Goal: Task Accomplishment & Management: Manage account settings

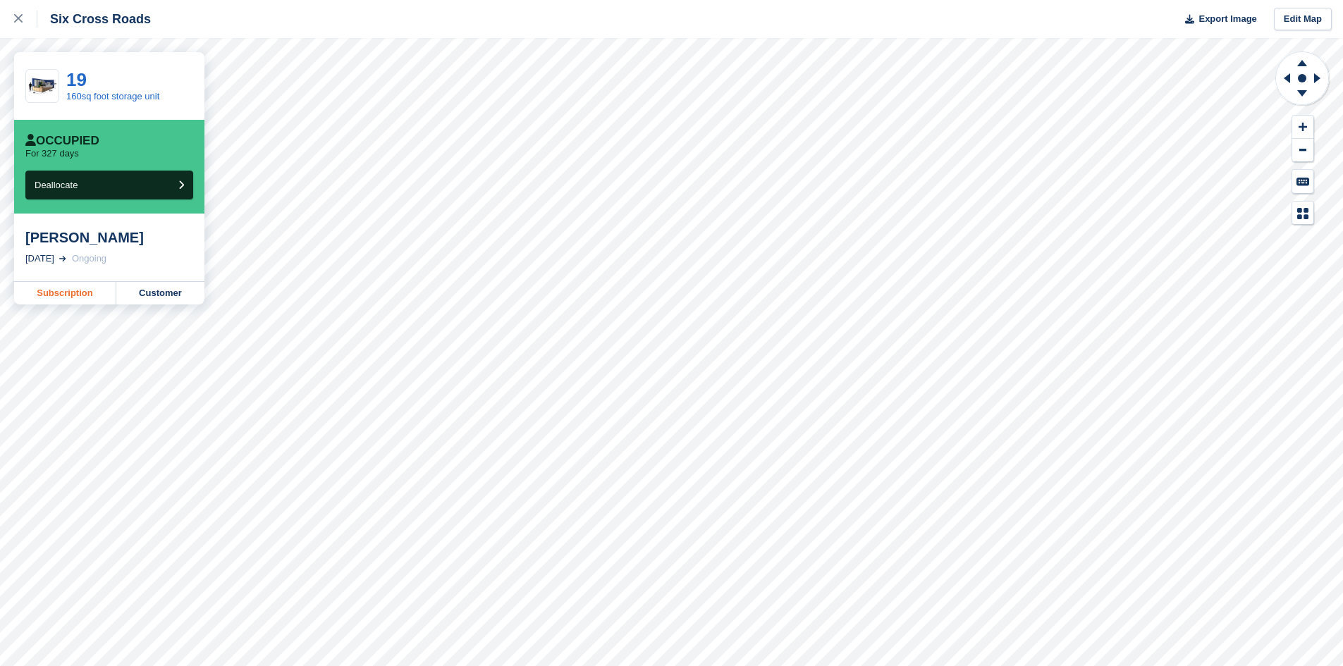
click at [81, 295] on link "Subscription" at bounding box center [65, 293] width 102 height 23
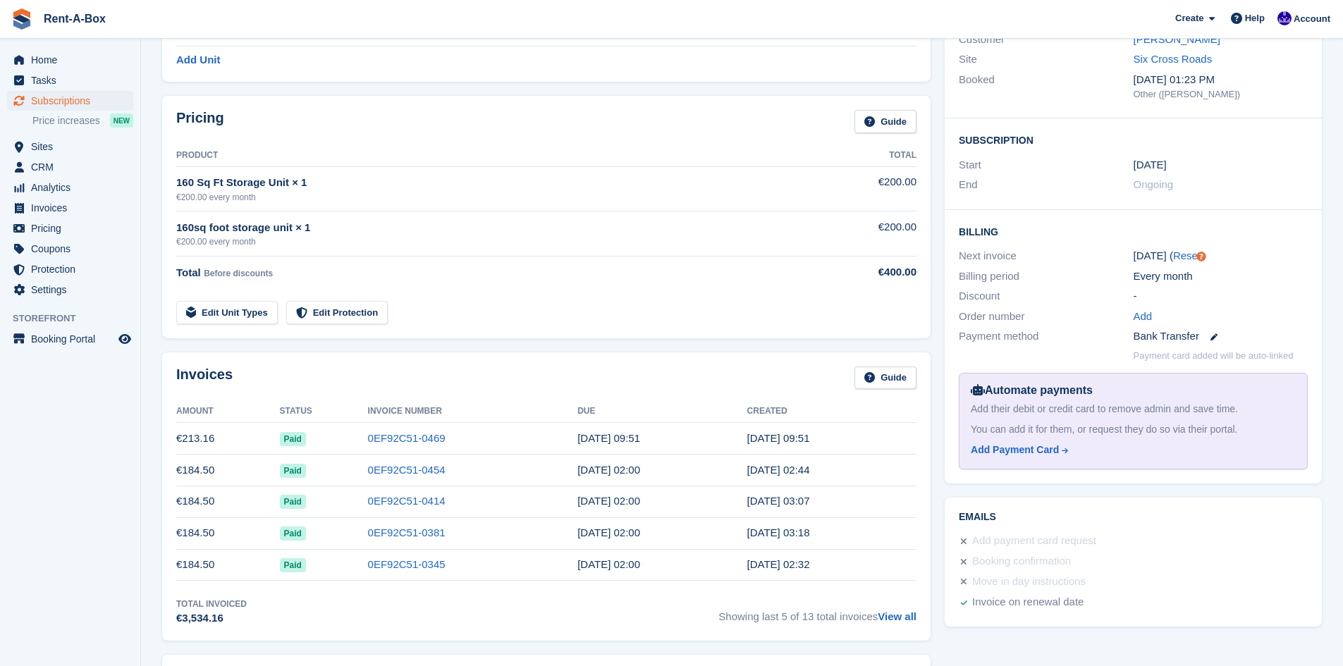
scroll to position [164, 0]
click at [406, 435] on link "0EF92C51-0469" at bounding box center [407, 437] width 78 height 12
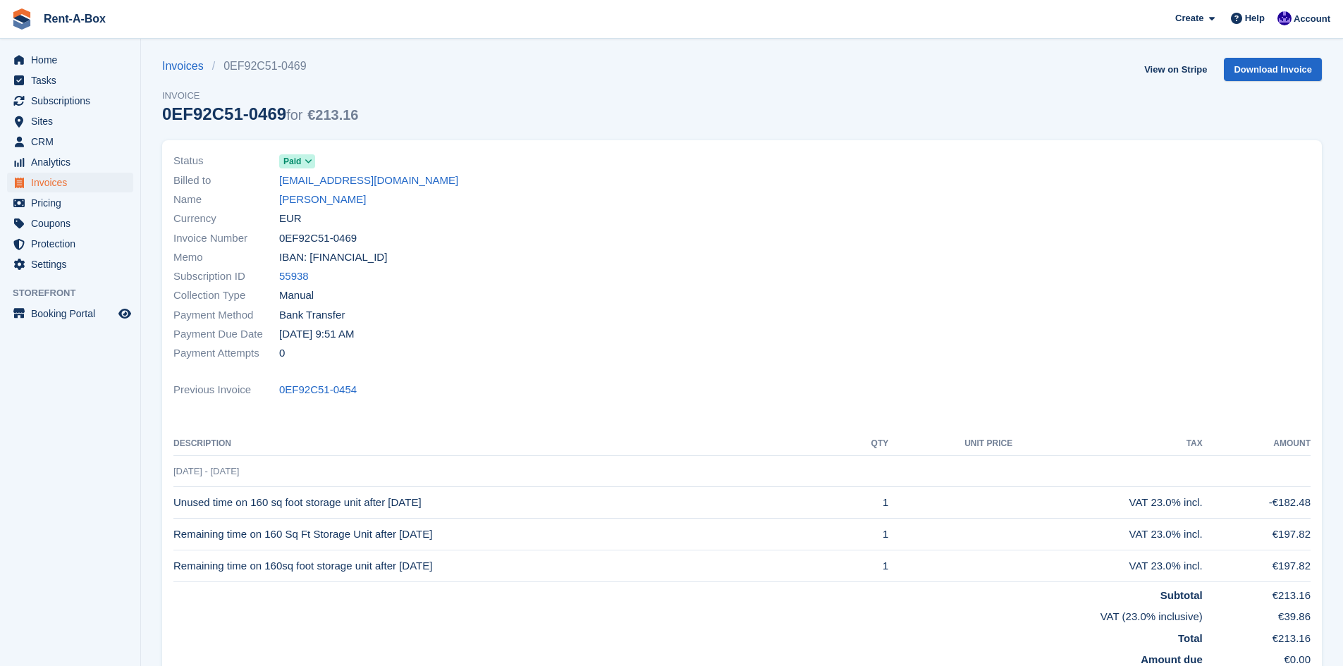
scroll to position [4, 0]
click at [1252, 70] on link "Download Invoice" at bounding box center [1273, 68] width 98 height 23
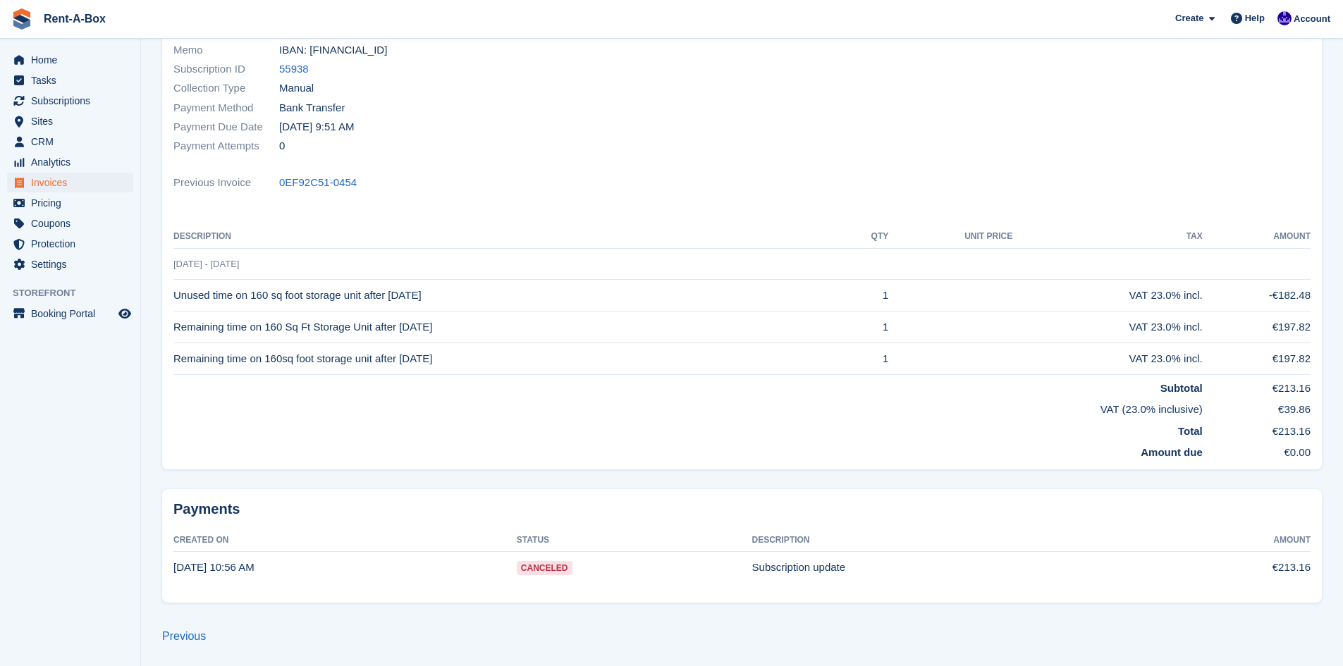
scroll to position [0, 0]
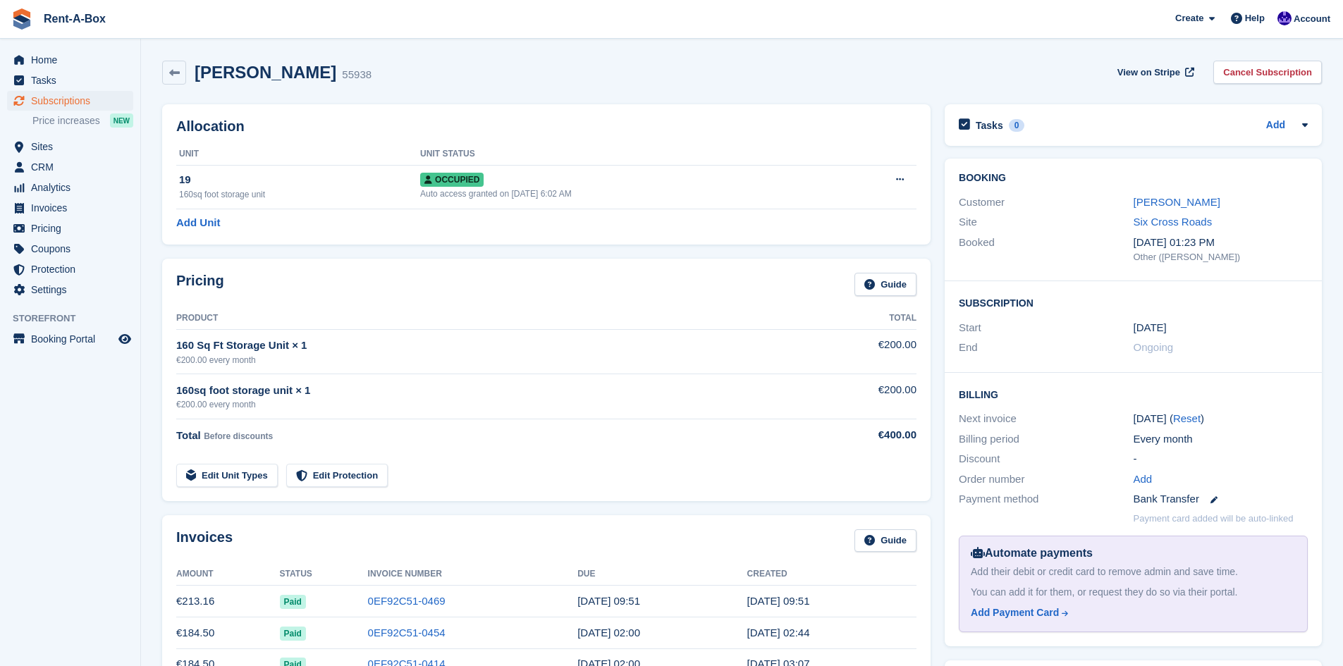
scroll to position [164, 0]
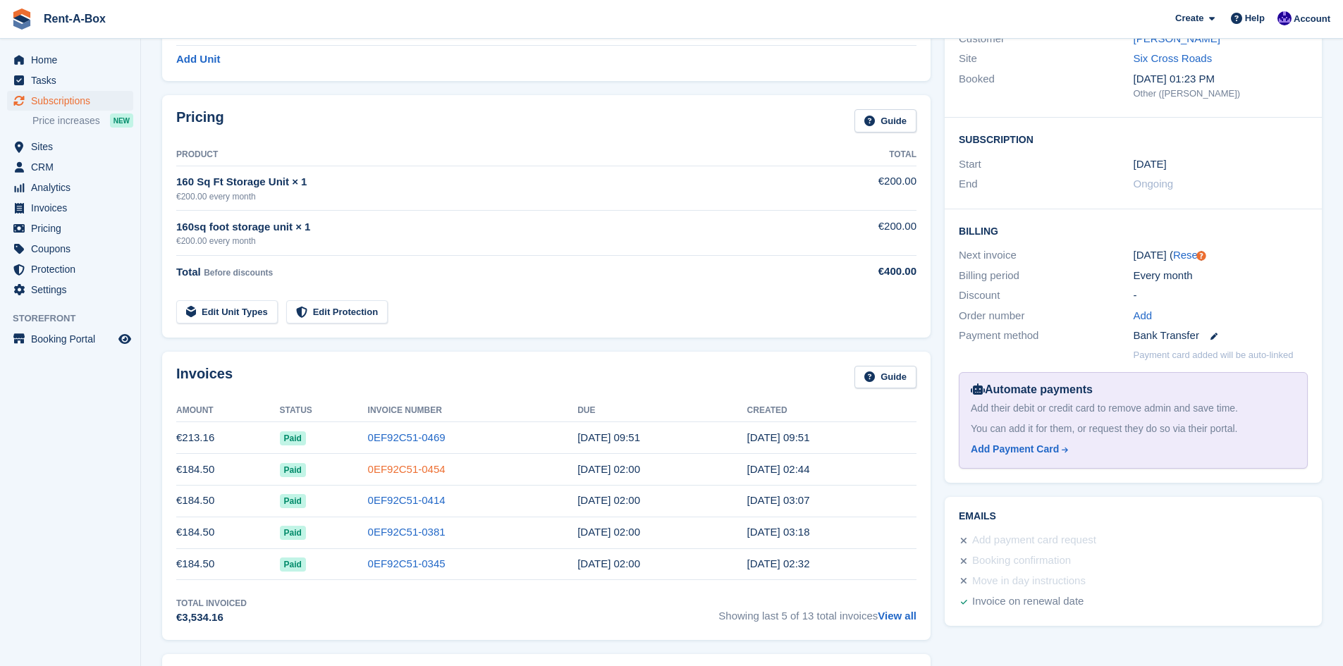
click at [405, 469] on link "0EF92C51-0454" at bounding box center [407, 469] width 78 height 12
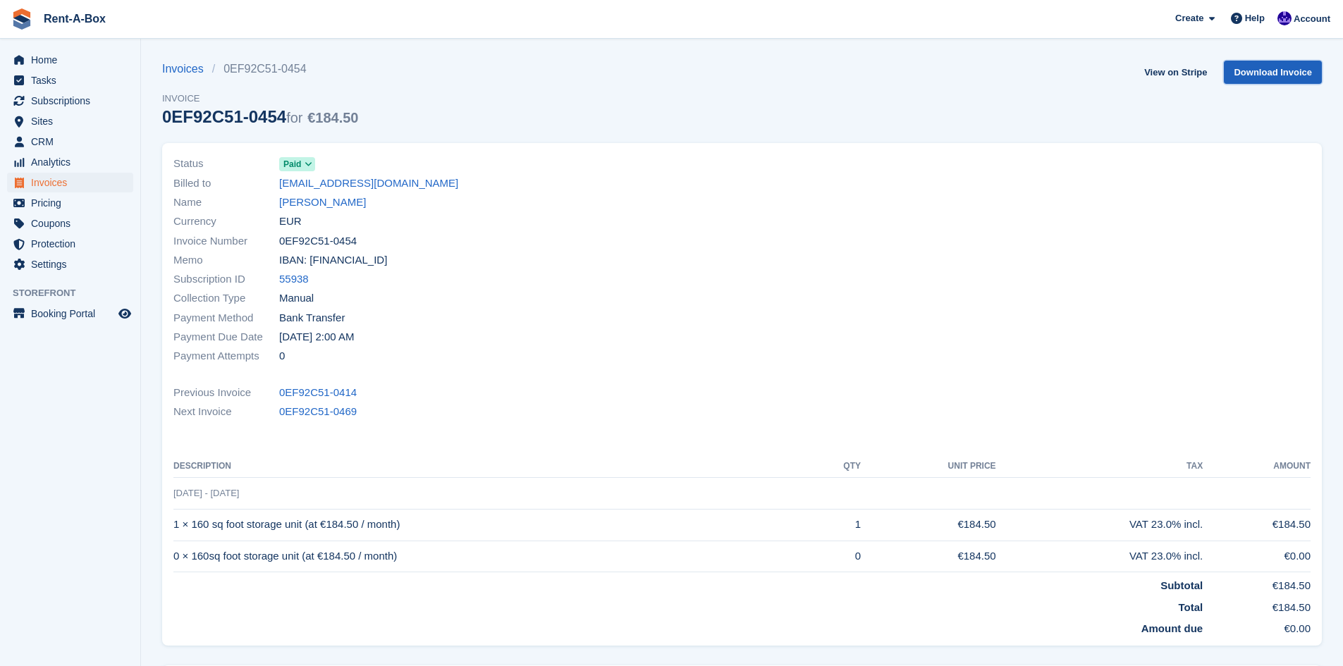
click at [1257, 66] on link "Download Invoice" at bounding box center [1273, 72] width 98 height 23
click at [47, 62] on span "Home" at bounding box center [73, 60] width 85 height 20
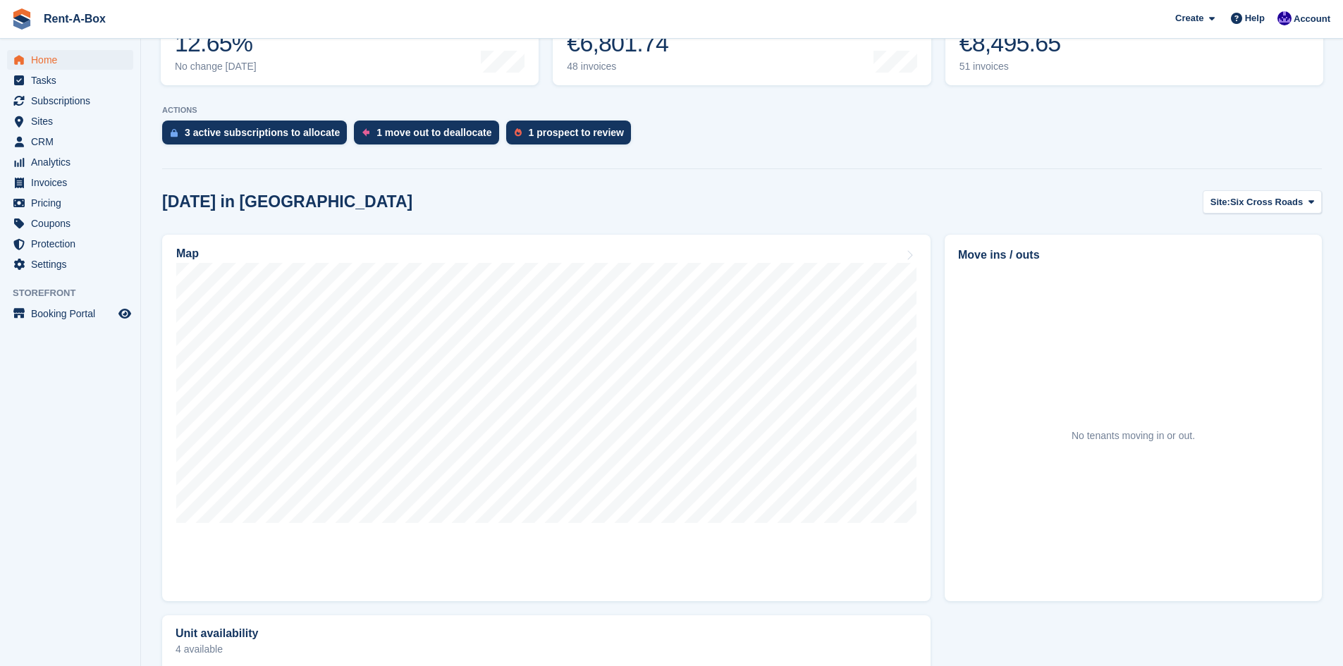
scroll to position [232, 0]
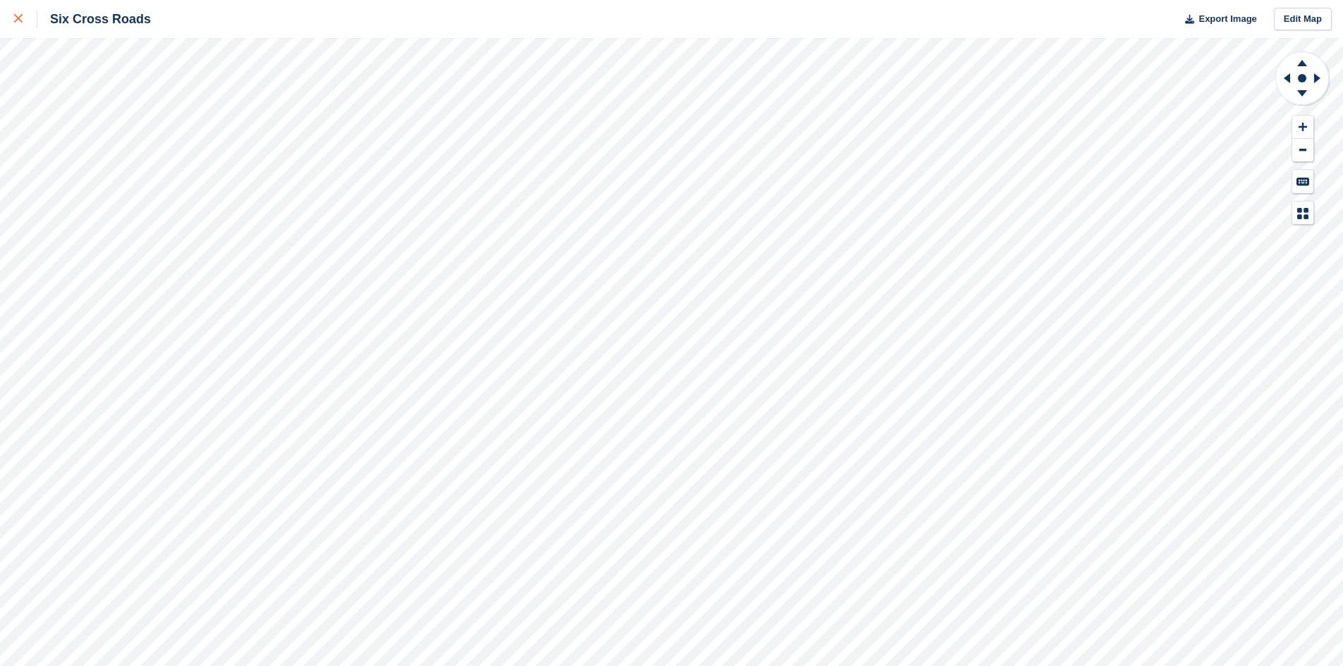
click at [16, 17] on icon at bounding box center [18, 18] width 8 height 8
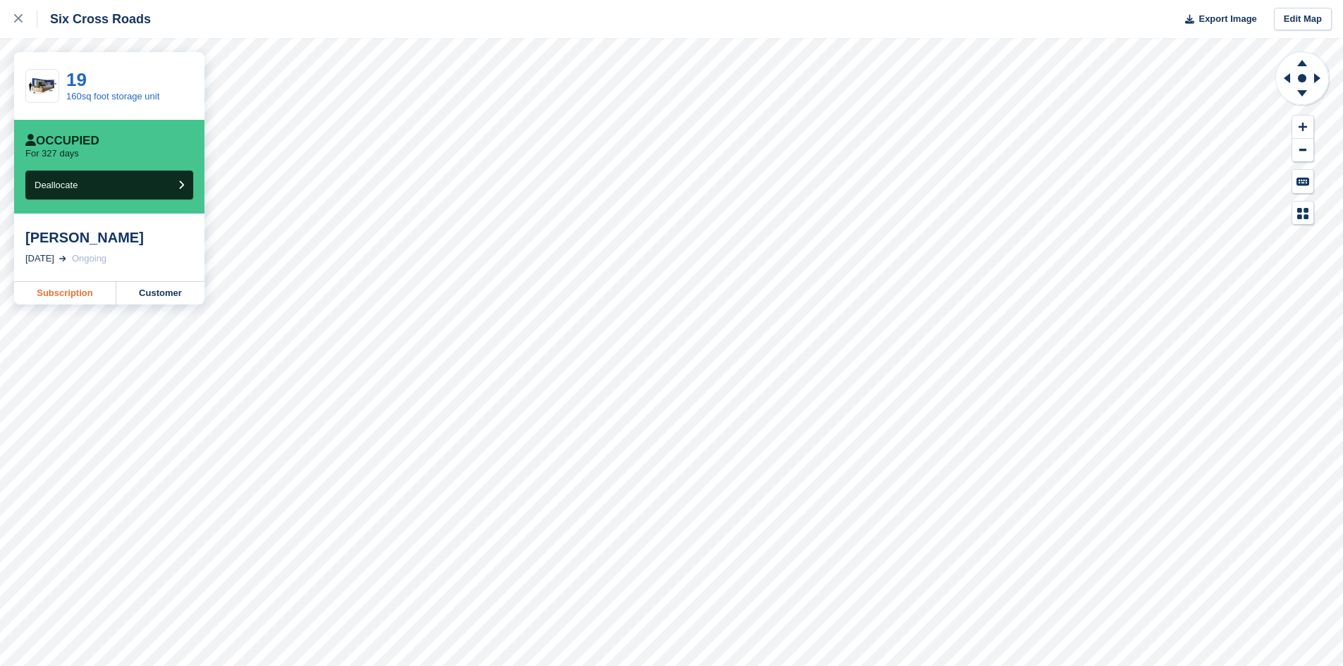
click at [56, 301] on link "Subscription" at bounding box center [65, 293] width 102 height 23
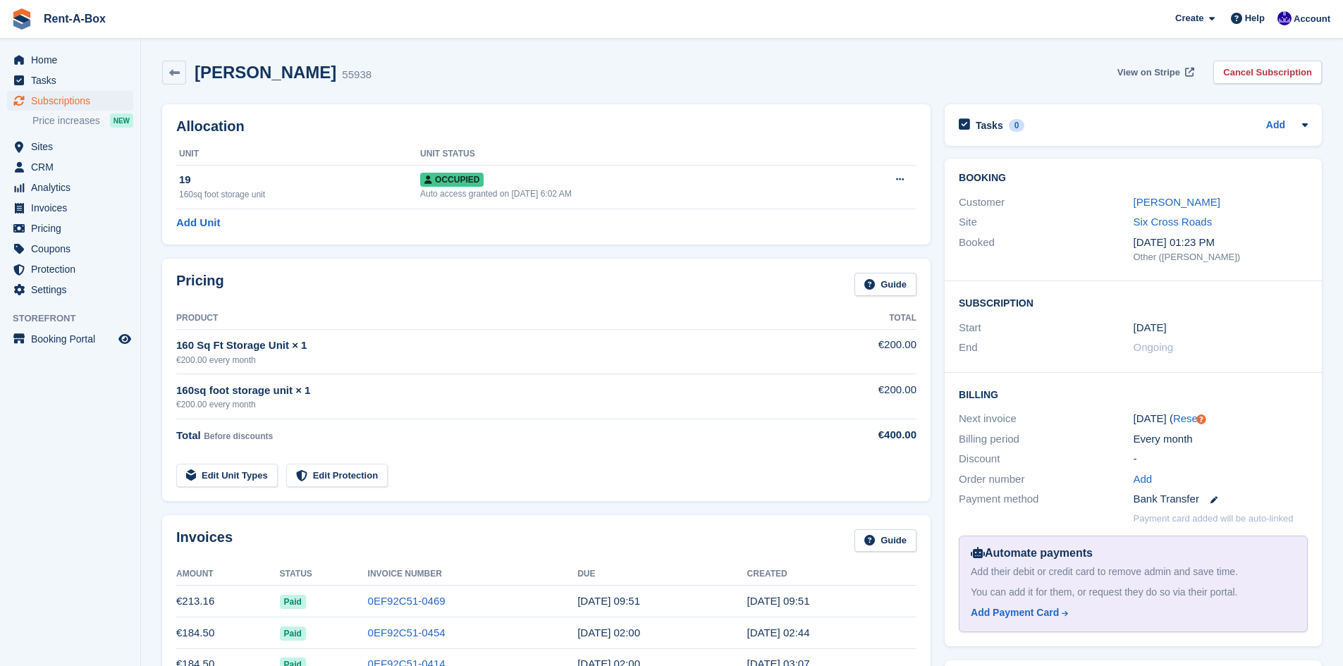
click at [1158, 75] on span "View on Stripe" at bounding box center [1148, 73] width 63 height 14
click at [52, 101] on span "Subscriptions" at bounding box center [73, 101] width 85 height 20
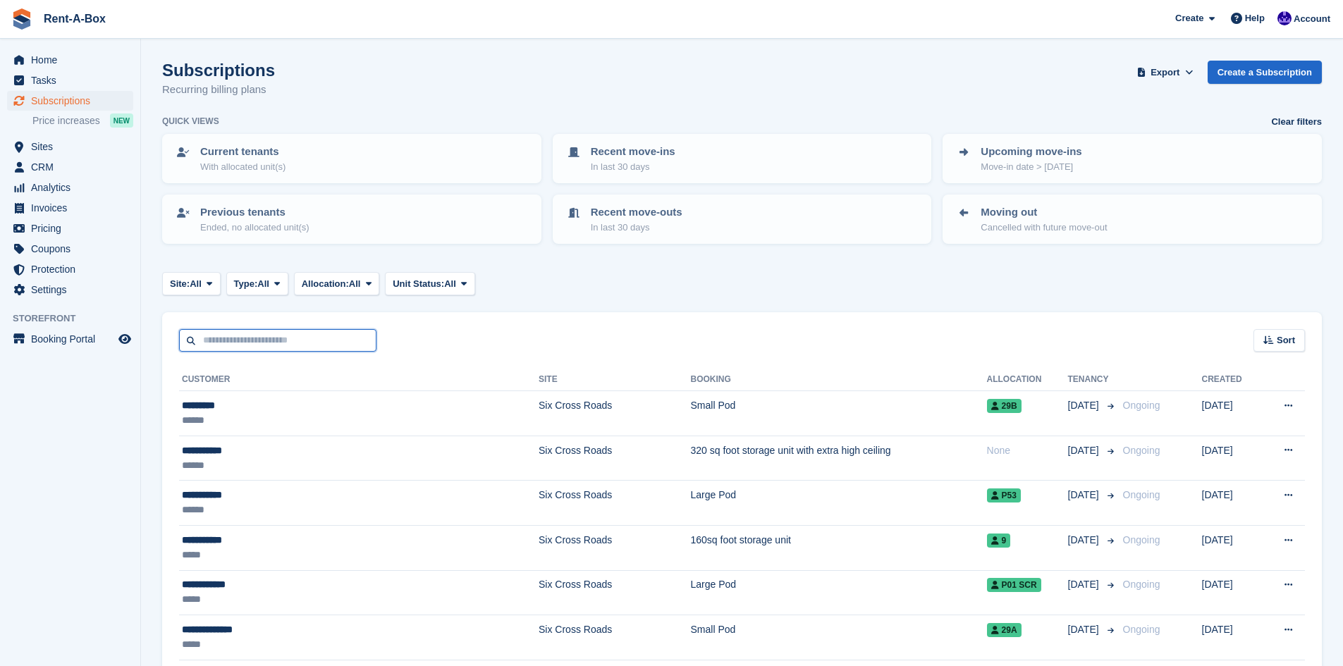
click at [292, 333] on input "text" at bounding box center [277, 340] width 197 height 23
type input "****"
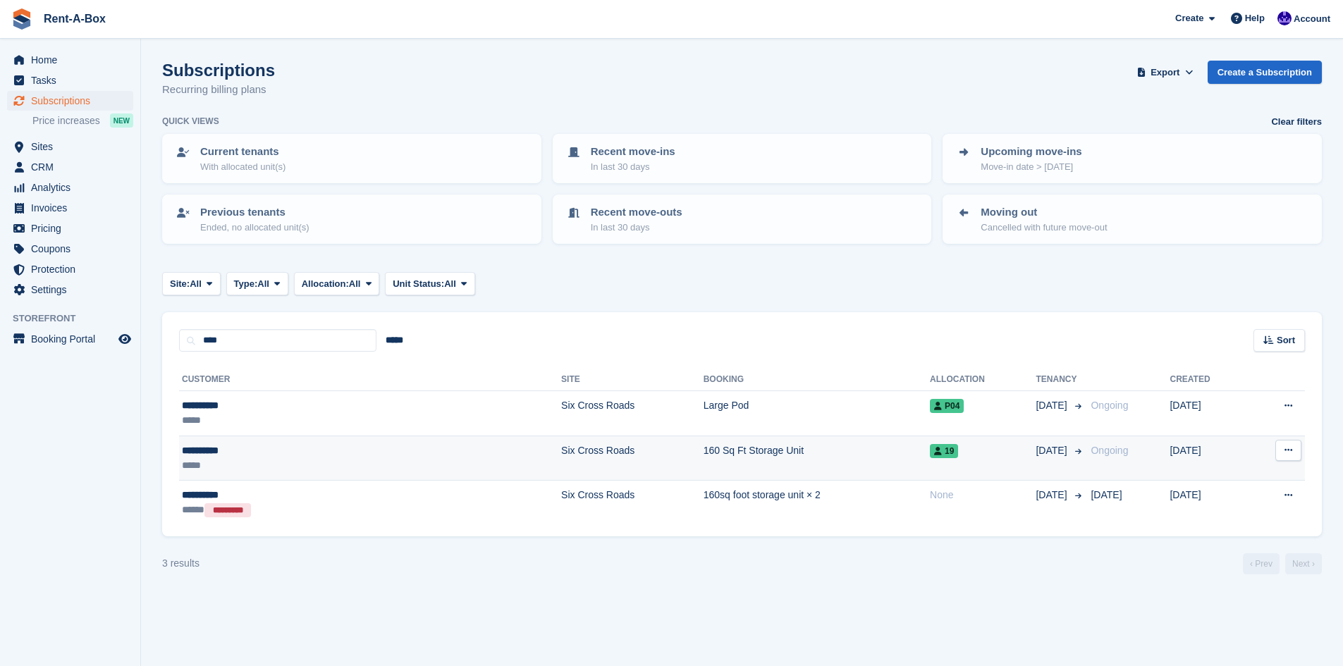
click at [561, 449] on td "Six Cross Roads" at bounding box center [632, 458] width 142 height 45
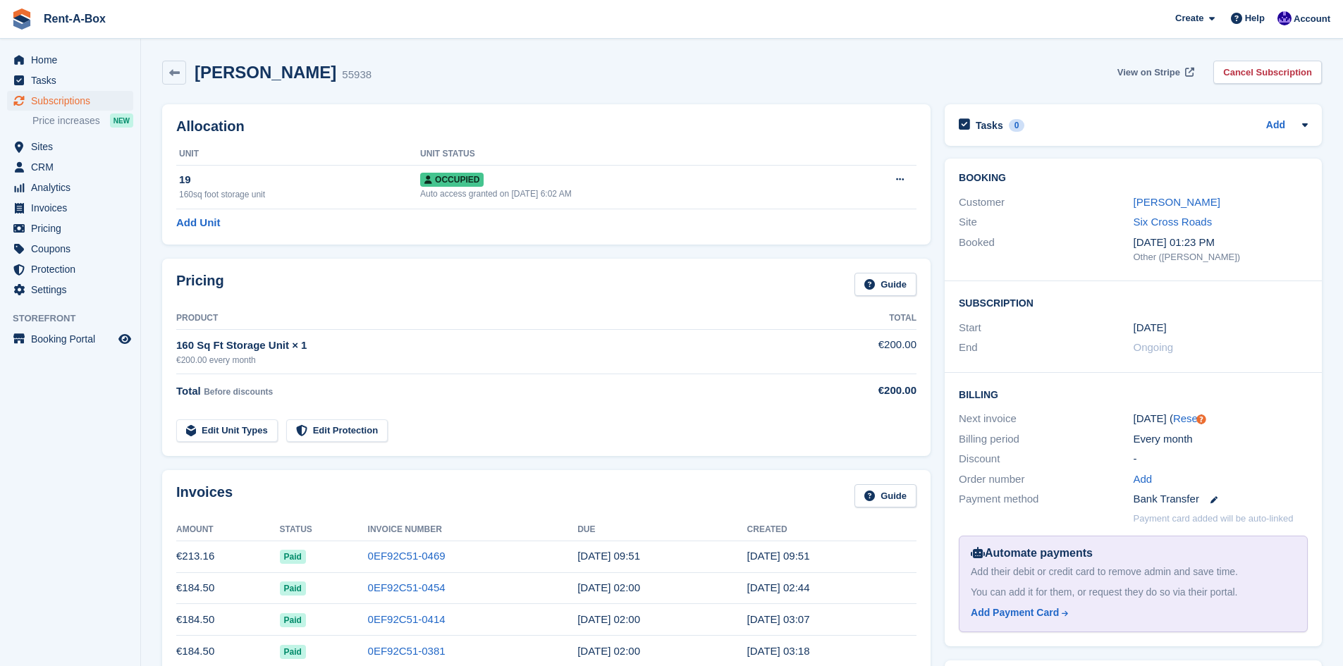
click at [1162, 75] on span "View on Stripe" at bounding box center [1148, 73] width 63 height 14
